Goal: Use online tool/utility: Utilize a website feature to perform a specific function

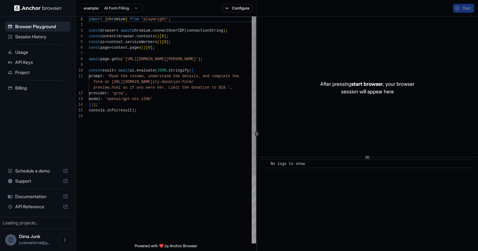
scroll to position [57, 0]
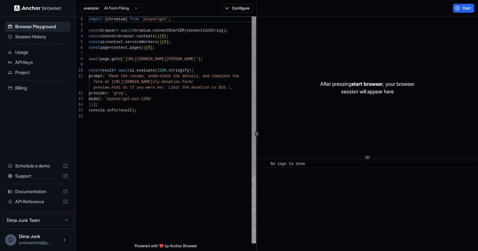
click at [172, 69] on div "import { chromium } from 'playwright' ; const browser = await chromium . connec…" at bounding box center [172, 178] width 167 height 324
click at [127, 116] on div "import { chromium } from 'playwright' ; const browser = await chromium . connec…" at bounding box center [172, 178] width 167 height 324
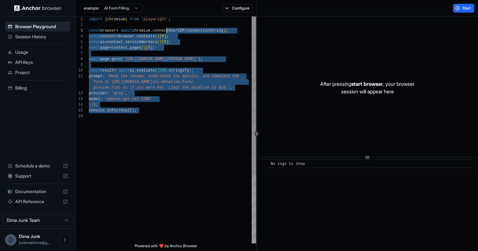
drag, startPoint x: 167, startPoint y: 116, endPoint x: 167, endPoint y: 24, distance: 92.0
click at [167, 27] on div "import { chromium } from 'playwright' ; const browser = await chromium . connec…" at bounding box center [172, 178] width 167 height 324
click at [170, 88] on div "import { chromium } from 'playwright' ; const browser = await chromium . connec…" at bounding box center [172, 178] width 167 height 324
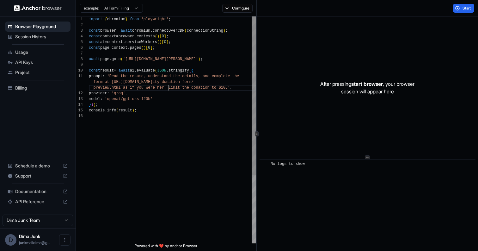
scroll to position [11, 0]
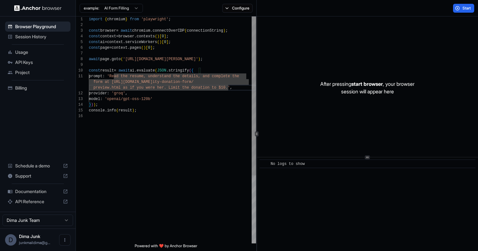
click at [178, 85] on div "import { chromium } from 'playwright' ; const browser = await chromium . connec…" at bounding box center [172, 178] width 167 height 324
click at [185, 121] on div "import { chromium } from 'playwright' ; const browser = await chromium . connec…" at bounding box center [172, 178] width 167 height 324
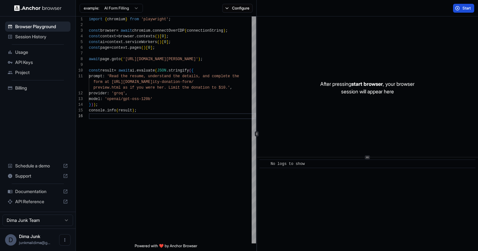
click at [468, 8] on span "Start" at bounding box center [467, 8] width 9 height 5
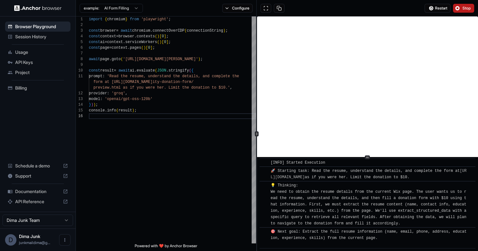
scroll to position [16, 0]
click at [110, 10] on html "Browser Playground Session History Usage API Keys Project Billing Schedule a de…" at bounding box center [239, 125] width 478 height 251
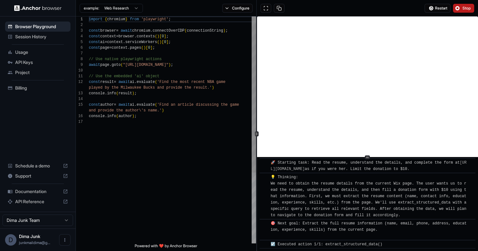
scroll to position [0, 0]
click at [131, 9] on html "Browser Playground Session History Usage API Keys Project Billing Schedule a de…" at bounding box center [239, 125] width 478 height 251
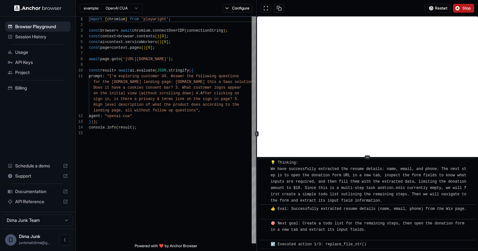
scroll to position [114, 0]
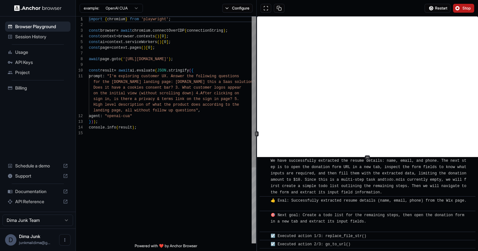
type textarea "**********"
click at [214, 88] on div "import { chromium } from 'playwright' ; const browser = await chromium . connec…" at bounding box center [172, 186] width 167 height 341
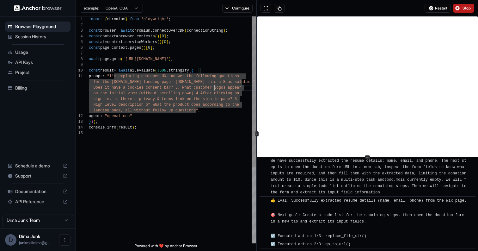
scroll to position [122, 0]
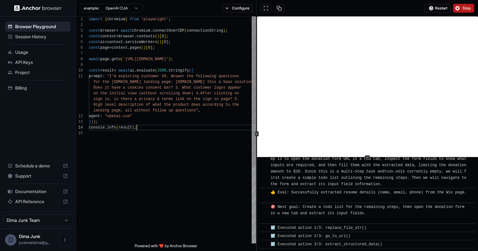
click at [209, 125] on div "import { chromium } from 'playwright' ; const browser = await chromium . connec…" at bounding box center [172, 186] width 167 height 341
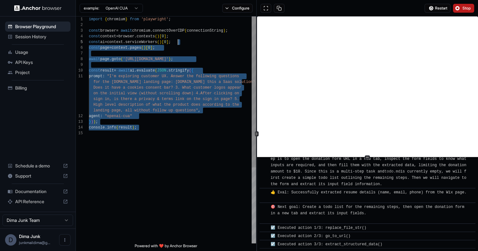
drag, startPoint x: 215, startPoint y: 148, endPoint x: 215, endPoint y: 38, distance: 110.1
click at [215, 40] on div "import { chromium } from 'playwright' ; const browser = await chromium . connec…" at bounding box center [172, 186] width 167 height 341
click at [214, 96] on div "import { chromium } from 'playwright' ; const browser = await chromium . connec…" at bounding box center [172, 186] width 167 height 341
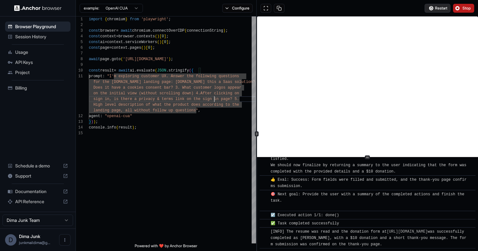
scroll to position [386, 0]
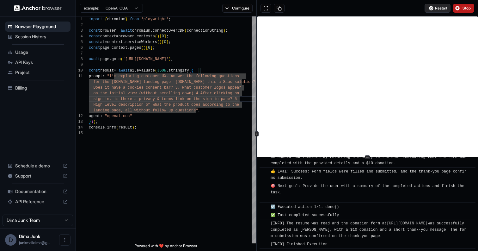
click at [435, 10] on span "Restart" at bounding box center [441, 8] width 12 height 5
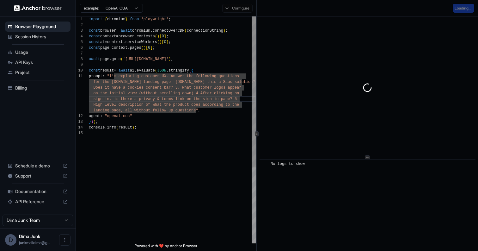
scroll to position [40, 0]
click at [200, 57] on div "import { chromium } from 'playwright' ; const browser = await chromium . connec…" at bounding box center [172, 186] width 167 height 341
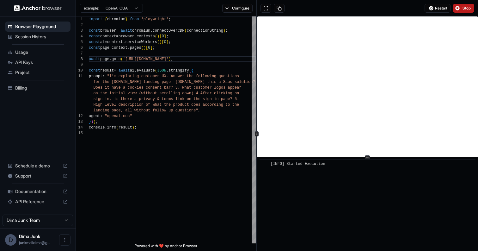
click at [466, 8] on span "Stop" at bounding box center [467, 8] width 9 height 5
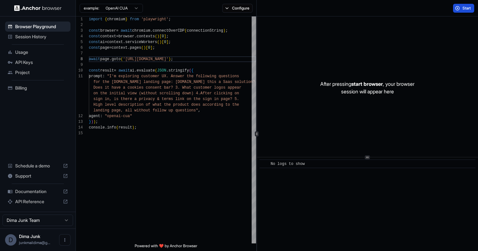
click at [466, 8] on span "Start" at bounding box center [467, 8] width 9 height 5
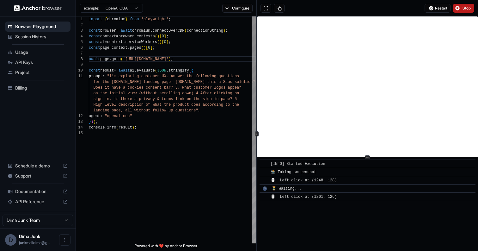
type textarea "**********"
click at [182, 102] on div "import { chromium } from 'playwright' ; const browser = await chromium . connec…" at bounding box center [172, 186] width 167 height 341
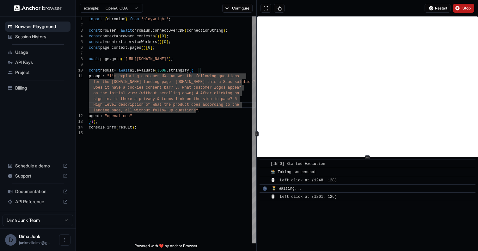
scroll to position [0, 0]
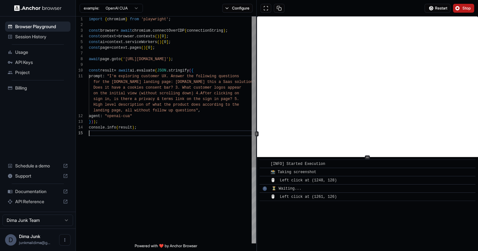
click at [159, 167] on div "import { chromium } from 'playwright' ; const browser = await chromium . connec…" at bounding box center [172, 186] width 167 height 341
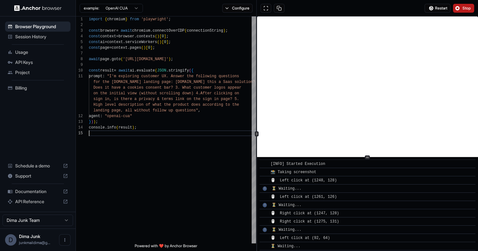
scroll to position [59, 0]
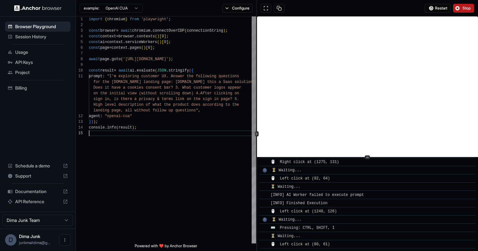
click at [124, 142] on div "import { chromium } from 'playwright' ; const browser = await chromium . connec…" at bounding box center [172, 186] width 167 height 341
click at [199, 106] on div "import { chromium } from 'playwright' ; const browser = await chromium . connec…" at bounding box center [172, 186] width 167 height 341
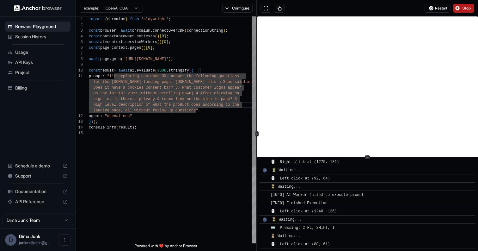
click at [185, 88] on div "import { chromium } from 'playwright' ; const browser = await chromium . connec…" at bounding box center [172, 186] width 167 height 341
type textarea "**********"
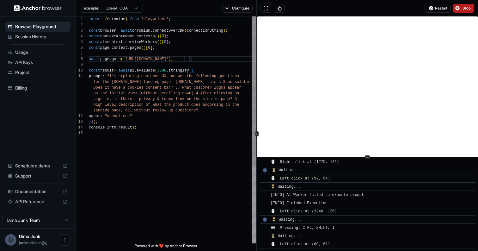
scroll to position [40, 0]
click at [185, 60] on div "import { chromium } from 'playwright' ; const browser = await chromium . connec…" at bounding box center [172, 186] width 167 height 341
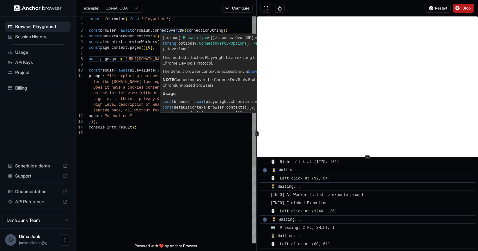
click at [123, 42] on div "import { chromium } from 'playwright' ; const browser = await chromium . connec…" at bounding box center [172, 186] width 167 height 341
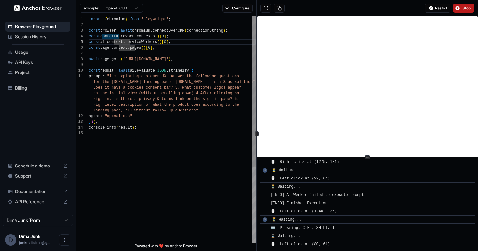
scroll to position [46, 0]
click at [157, 67] on div "import { chromium } from 'playwright' ; const browser = await chromium . connec…" at bounding box center [172, 186] width 167 height 341
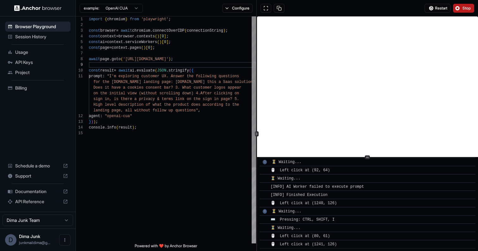
click at [203, 151] on div "import { chromium } from 'playwright' ; const browser = await chromium . connec…" at bounding box center [172, 186] width 167 height 341
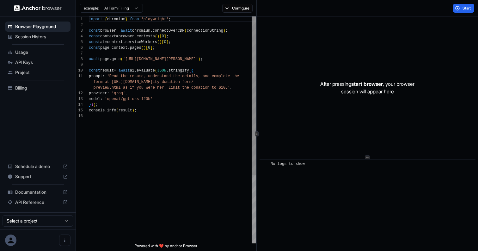
scroll to position [57, 0]
type textarea "**********"
click at [155, 109] on div "import { chromium } from 'playwright' ; const browser = await chromium . connec…" at bounding box center [172, 178] width 167 height 324
